Goal: Task Accomplishment & Management: Use online tool/utility

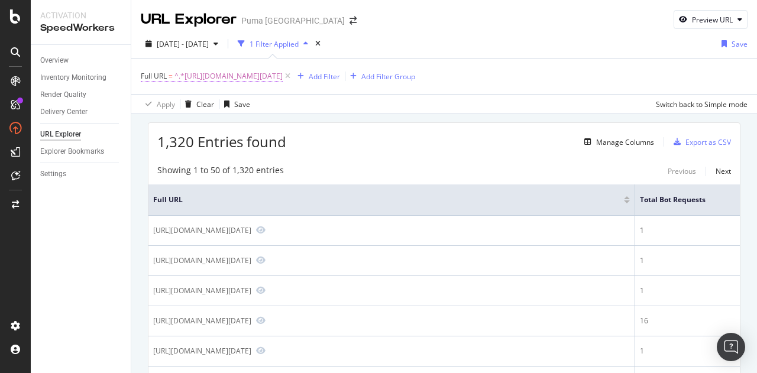
click at [250, 75] on span "^.*[URL][DOMAIN_NAME][DATE]" at bounding box center [229, 76] width 108 height 17
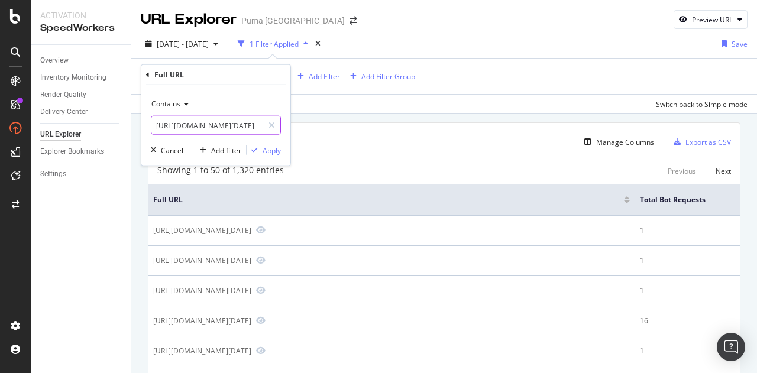
click at [193, 120] on input "[URL][DOMAIN_NAME][DATE]" at bounding box center [207, 125] width 112 height 19
click at [193, 120] on input "https://us.puma.com/us/en/pd/puma-x-alex-toussaint-deviate-nitro-3-womens-runni…" at bounding box center [207, 125] width 112 height 19
click at [192, 120] on input "https://us.puma.com/us/en/pd/puma-x-alex-toussaint-deviate-nitro-3-womens-runni…" at bounding box center [207, 125] width 112 height 19
paste input "ca.puma.com/ca/fr"
type input "[URL][DOMAIN_NAME]"
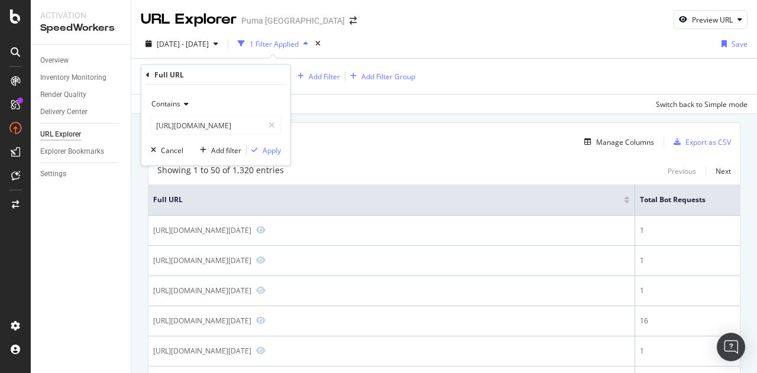
click at [180, 99] on span "Contains" at bounding box center [165, 104] width 29 height 10
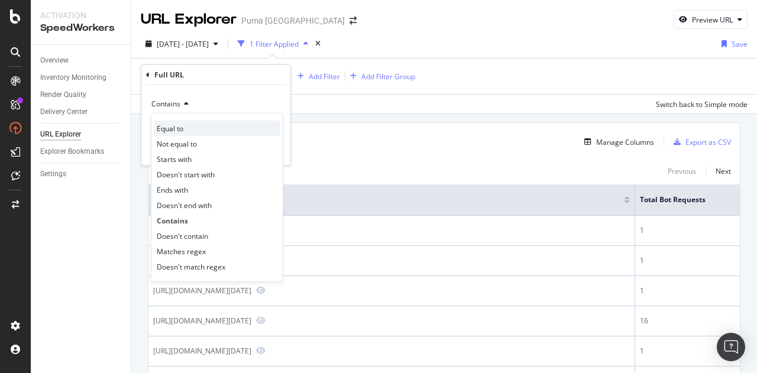
click at [191, 128] on div "Equal to" at bounding box center [217, 128] width 127 height 15
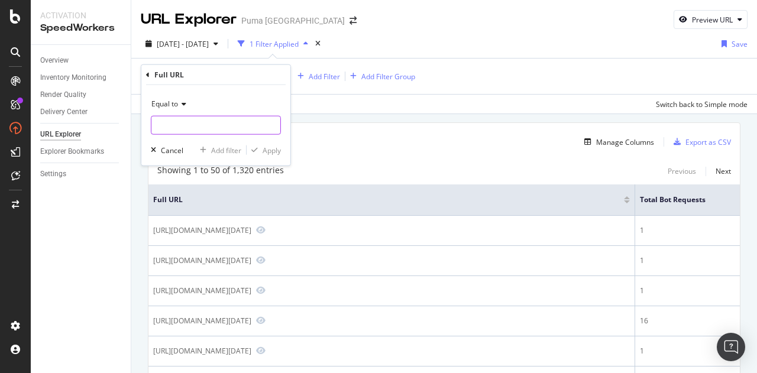
click at [205, 127] on input "text" at bounding box center [215, 125] width 129 height 19
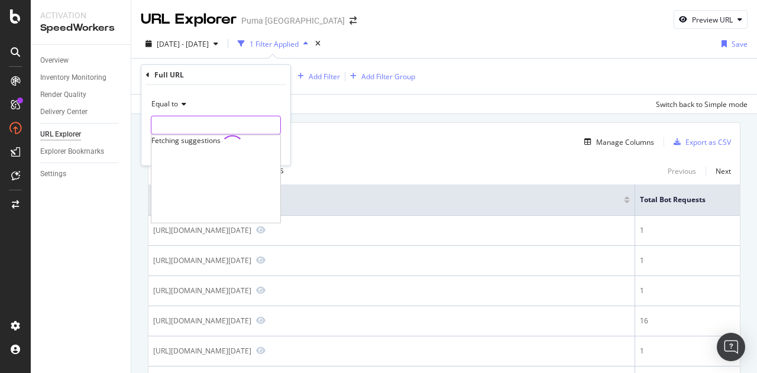
paste input "[URL][DOMAIN_NAME]"
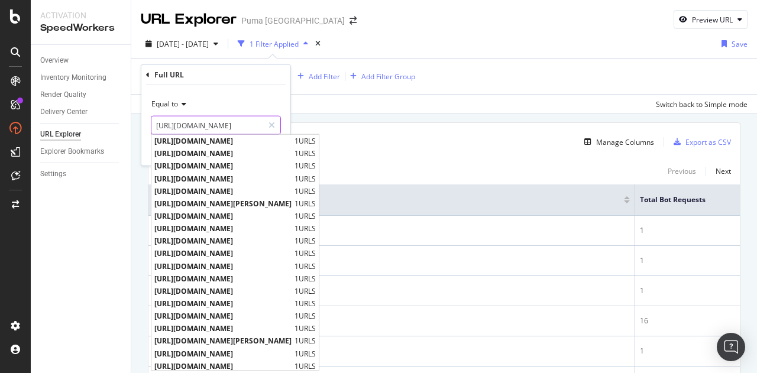
type input "[URL][DOMAIN_NAME]"
click at [244, 75] on div "Full URL" at bounding box center [216, 75] width 140 height 20
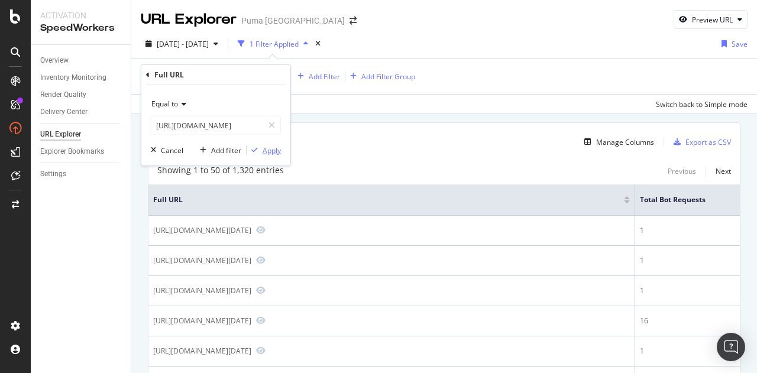
click at [267, 150] on div "Apply" at bounding box center [272, 150] width 18 height 10
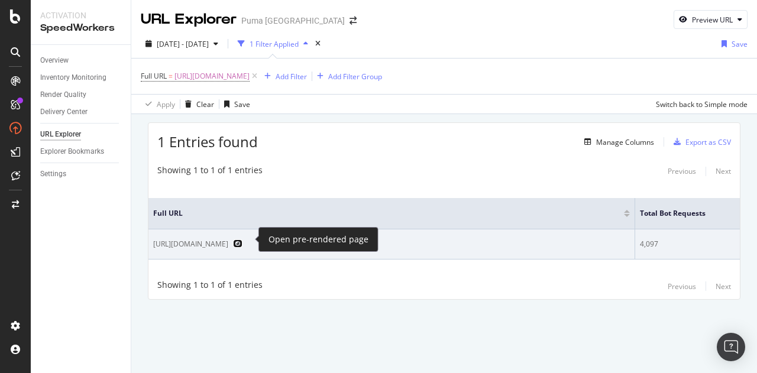
click at [243, 240] on icon "Preview https://ca.puma.com/ca/fr" at bounding box center [237, 244] width 9 height 8
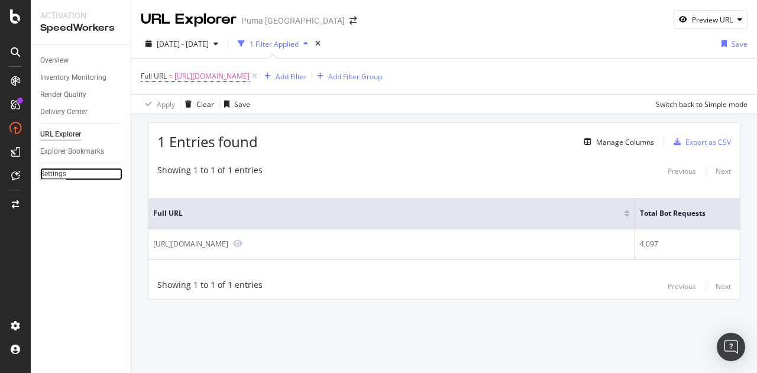
click at [54, 175] on div "Settings" at bounding box center [53, 174] width 26 height 12
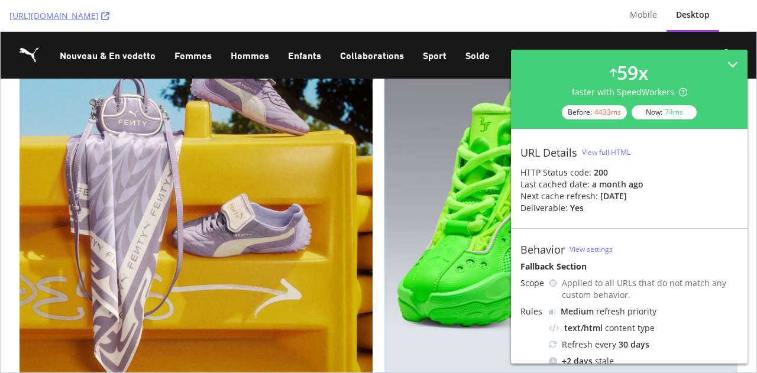
scroll to position [59, 0]
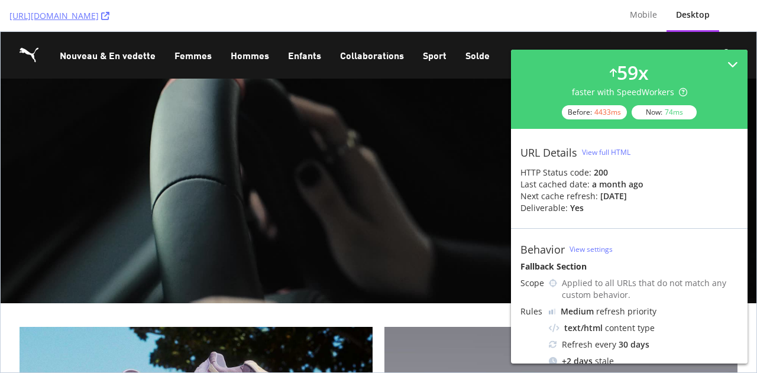
click at [610, 149] on div "View full HTML" at bounding box center [606, 152] width 49 height 10
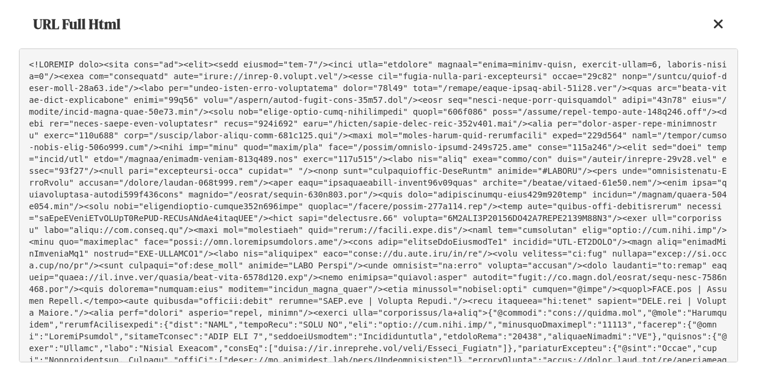
click at [410, 157] on pre at bounding box center [379, 206] width 720 height 314
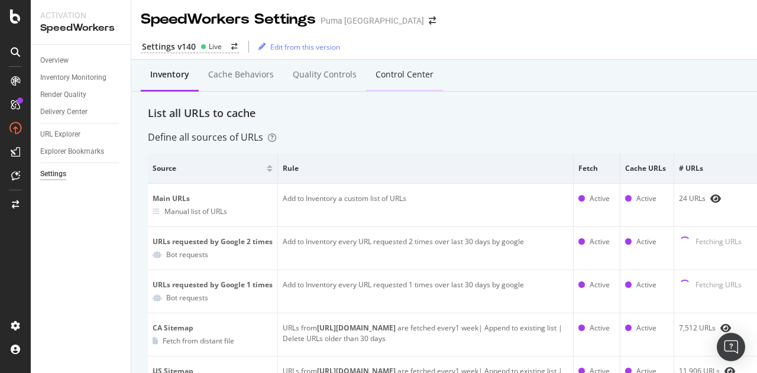
click at [401, 74] on div "Control Center" at bounding box center [405, 75] width 58 height 12
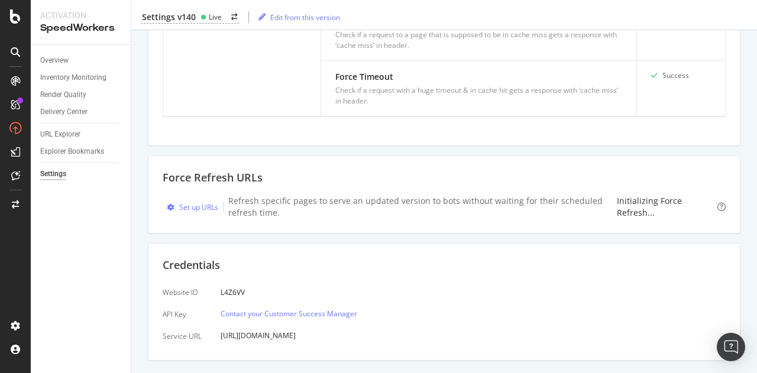
scroll to position [1113, 0]
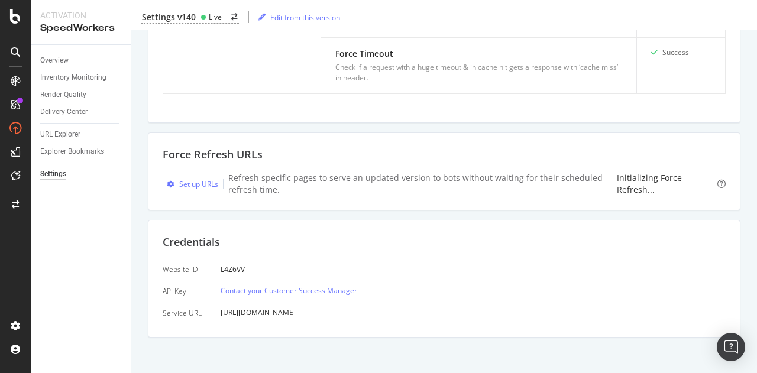
click at [637, 182] on div "Initializing Force Refresh..." at bounding box center [665, 184] width 96 height 24
click at [184, 181] on div "Set up URLs" at bounding box center [198, 184] width 39 height 10
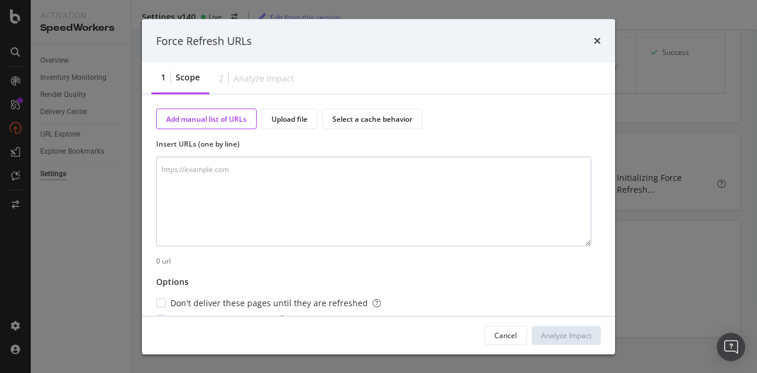
click at [254, 186] on textarea "modal" at bounding box center [374, 202] width 436 height 90
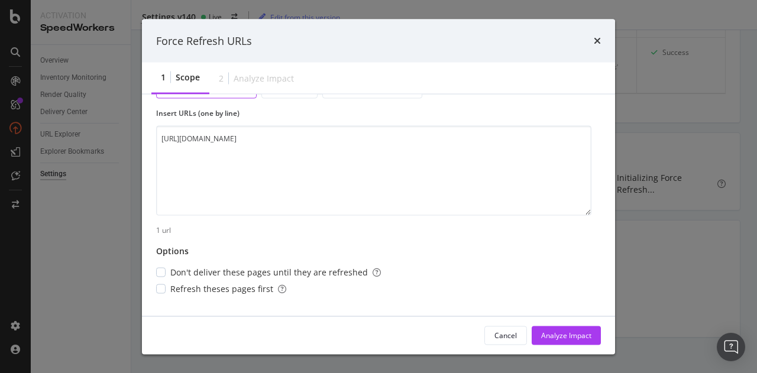
scroll to position [46, 0]
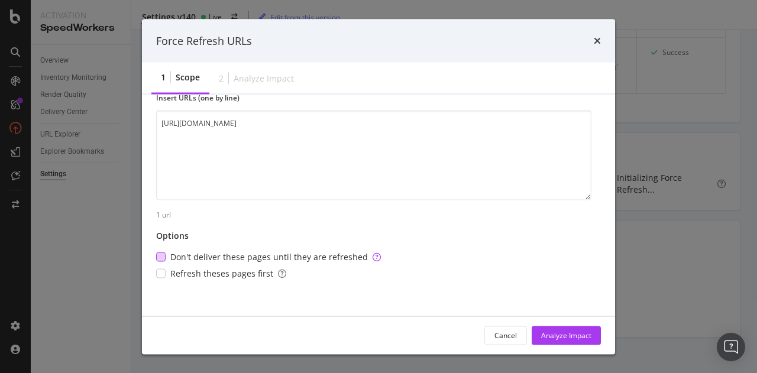
type textarea "[URL][DOMAIN_NAME]"
click at [220, 256] on span "Don't deliver these pages until they are refreshed" at bounding box center [275, 257] width 211 height 12
click at [556, 337] on div "Analyze Impact" at bounding box center [566, 335] width 50 height 10
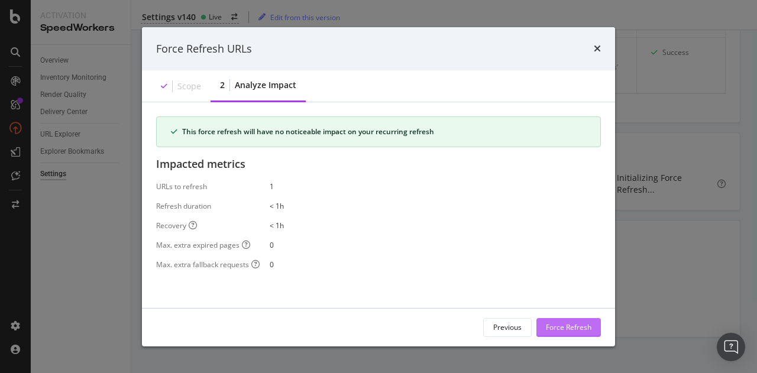
click at [563, 325] on div "Force Refresh" at bounding box center [569, 328] width 46 height 10
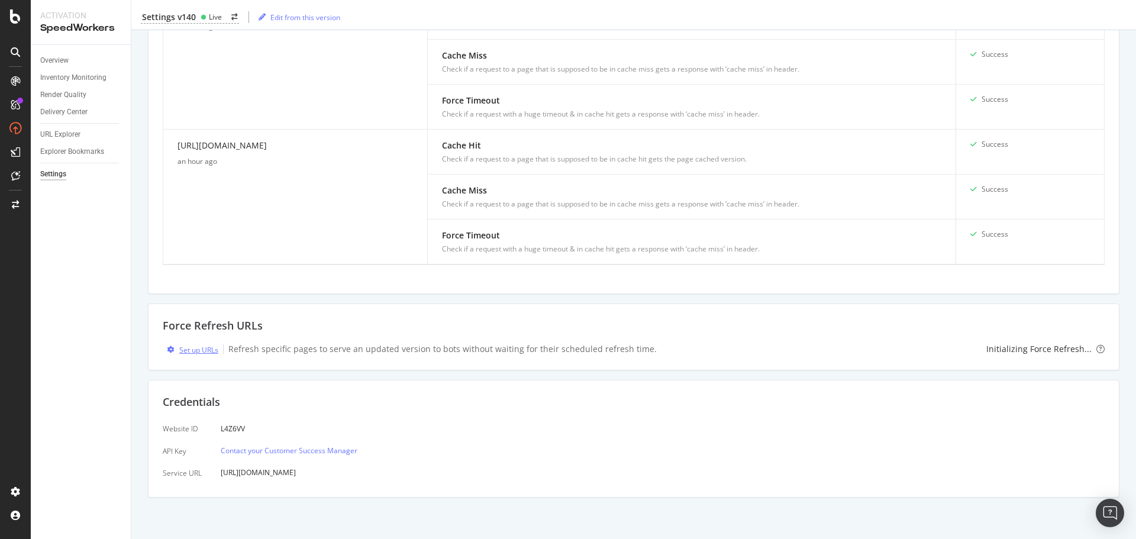
scroll to position [782, 0]
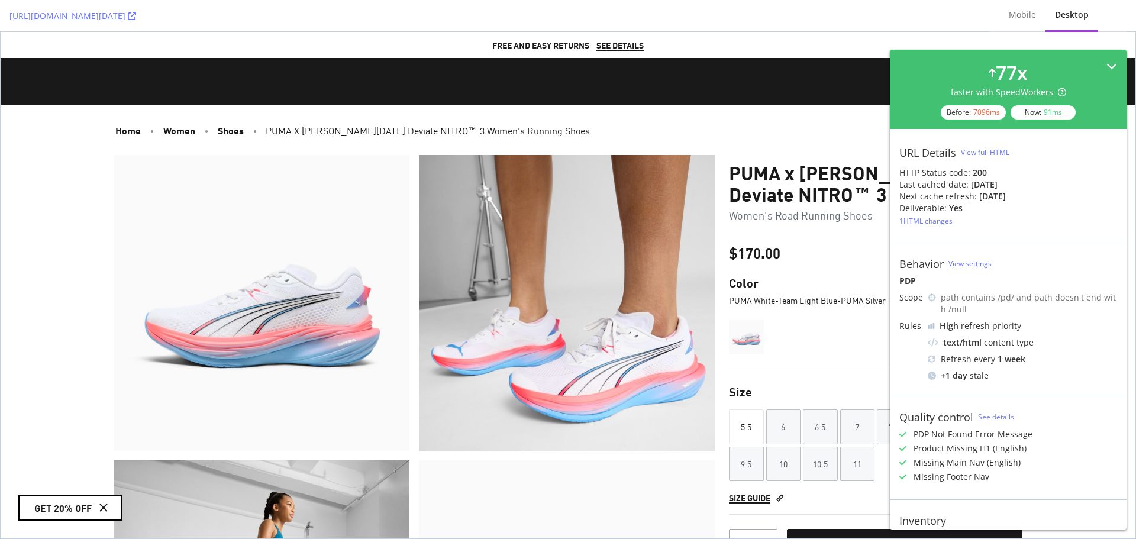
click at [1107, 63] on icon at bounding box center [1112, 66] width 11 height 11
